Goal: Find specific page/section: Find specific page/section

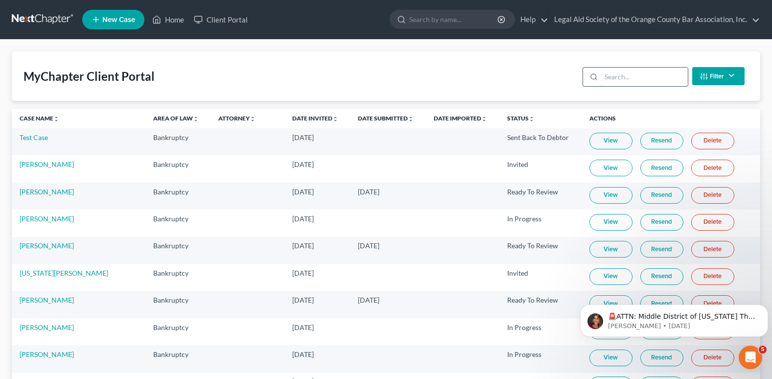
click at [640, 79] on input "search" at bounding box center [644, 77] width 87 height 19
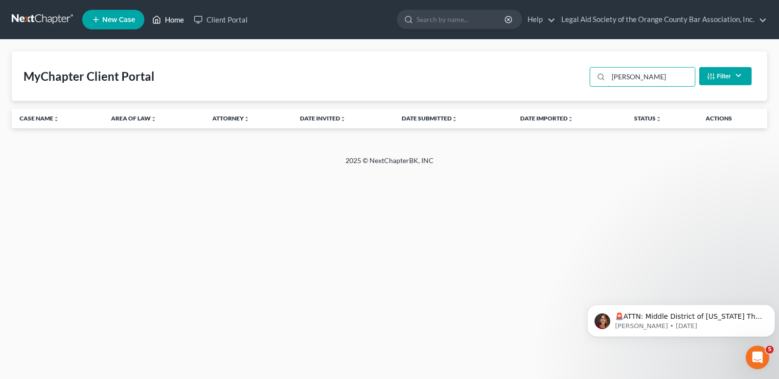
type input "[PERSON_NAME]"
click at [167, 16] on link "Home" at bounding box center [168, 20] width 42 height 18
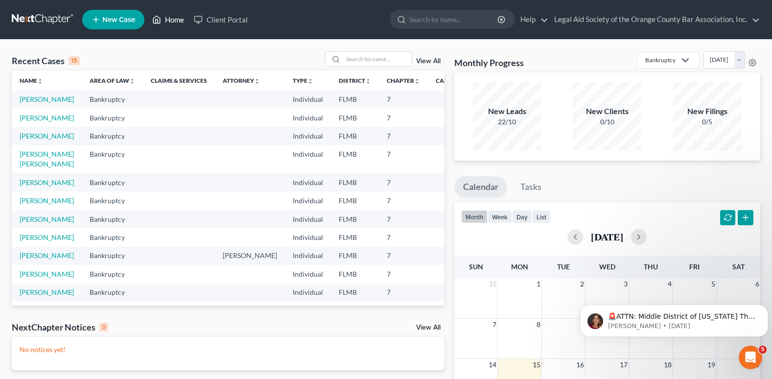
click at [173, 17] on link "Home" at bounding box center [168, 20] width 42 height 18
click at [424, 24] on input "search" at bounding box center [454, 19] width 90 height 18
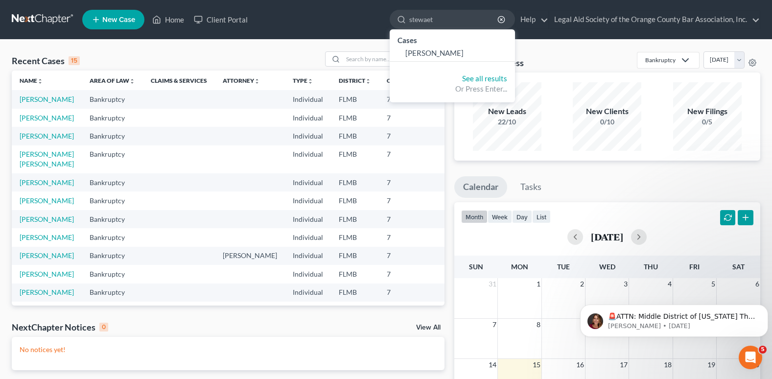
type input "stewaet"
